Goal: Find specific page/section: Find specific page/section

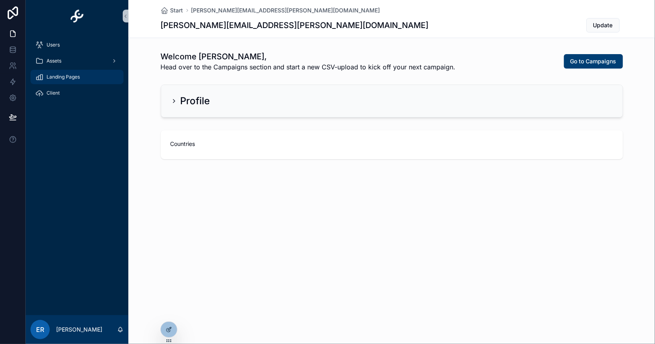
click at [38, 81] on div "Landing Pages" at bounding box center [76, 77] width 83 height 13
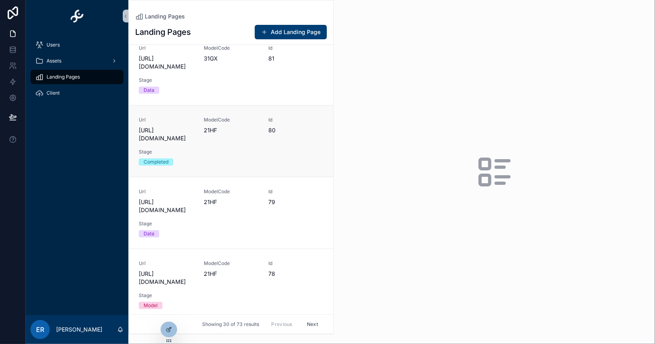
scroll to position [370, 0]
click at [253, 161] on link "Url [URL][DOMAIN_NAME] ModelCode 21HF Id 80 Stage Completed" at bounding box center [231, 141] width 204 height 72
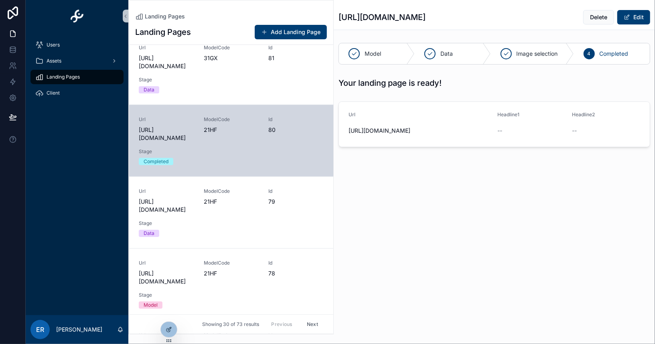
drag, startPoint x: 480, startPoint y: 129, endPoint x: 346, endPoint y: 129, distance: 134.3
click at [346, 129] on form "Url [URL][DOMAIN_NAME] Headline1 -- Headline2 --" at bounding box center [494, 124] width 311 height 45
copy span "[URL][DOMAIN_NAME]"
